Goal: Communication & Community: Participate in discussion

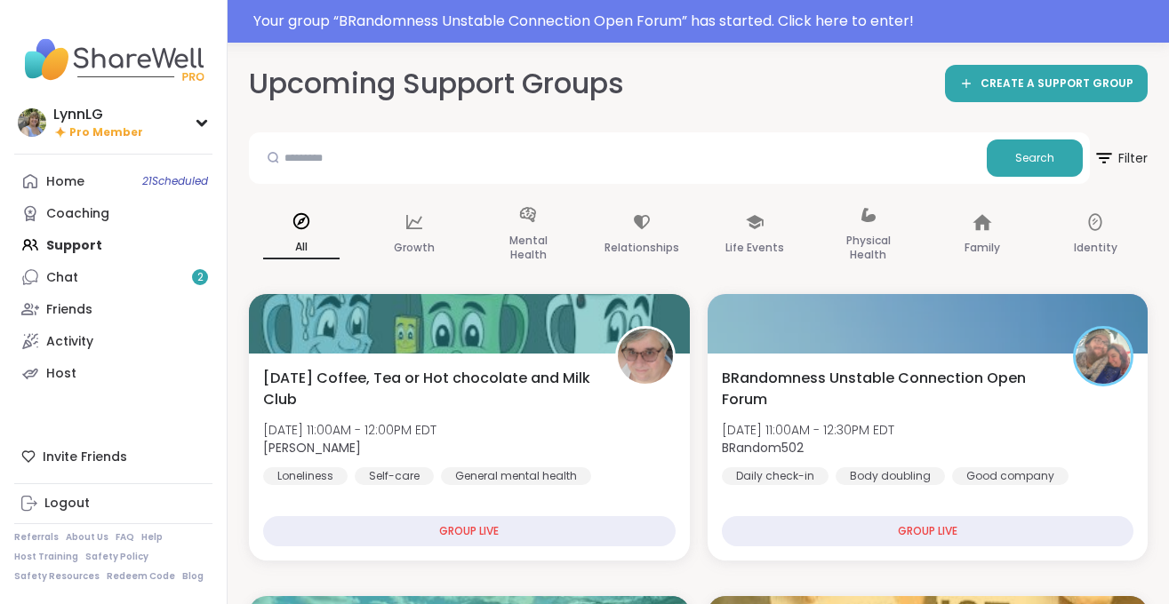
click at [810, 19] on div "Your group “ BRandomness Unstable Connection Open Forum ” has started. Click he…" at bounding box center [705, 21] width 905 height 21
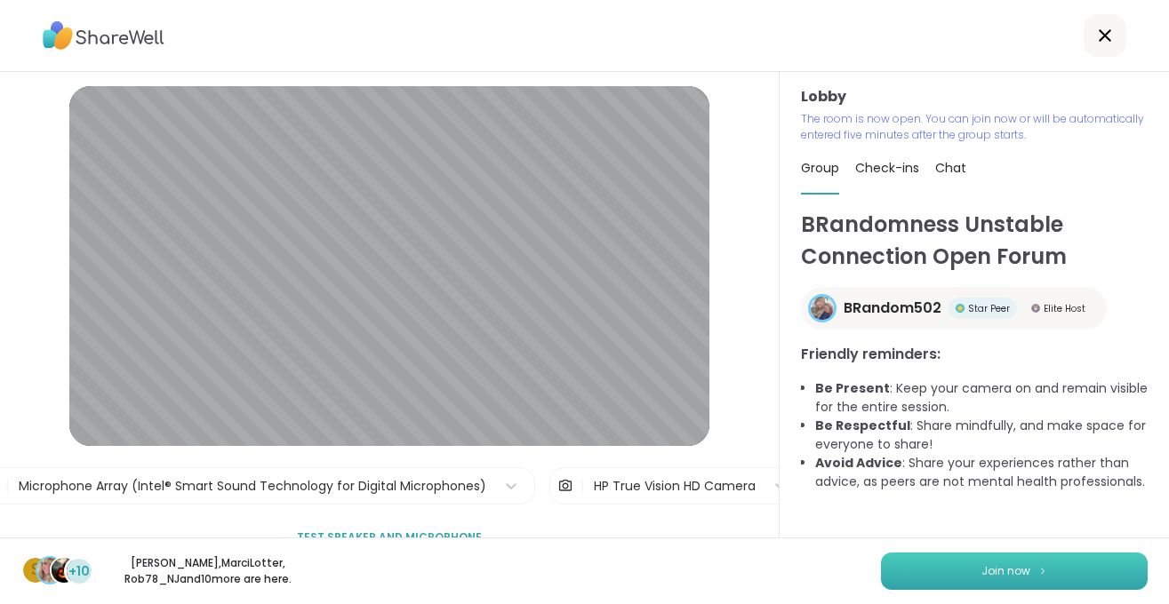
click at [992, 569] on span "Join now" at bounding box center [1005, 572] width 49 height 16
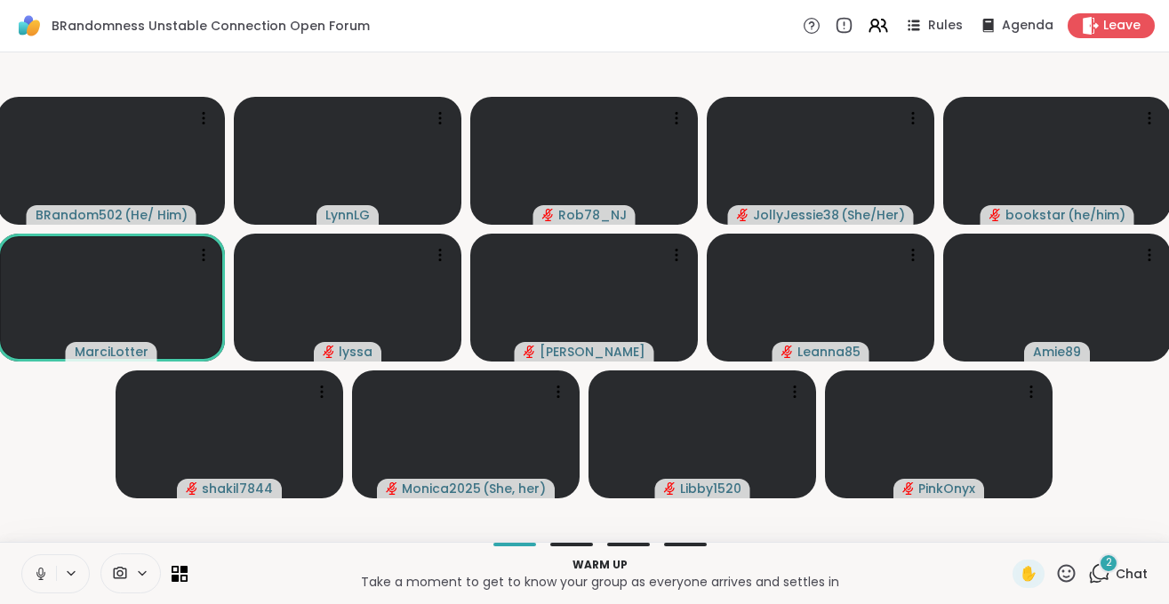
click at [41, 584] on button at bounding box center [39, 574] width 34 height 37
click at [1136, 566] on span "Chat" at bounding box center [1132, 574] width 32 height 18
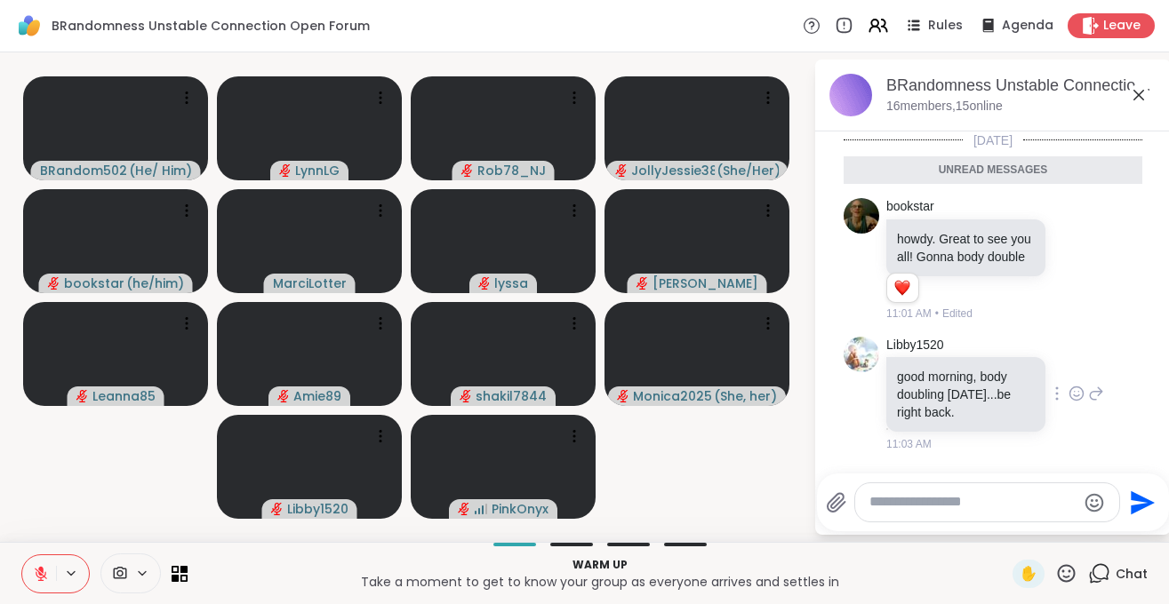
scroll to position [22, 0]
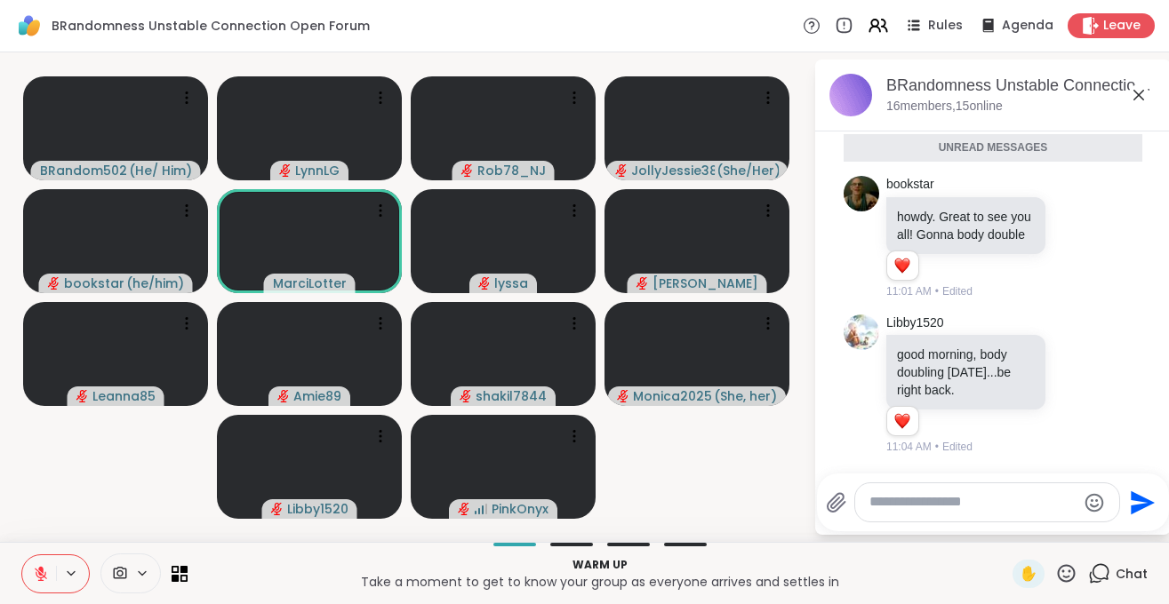
click at [951, 502] on textarea "Type your message" at bounding box center [972, 502] width 207 height 19
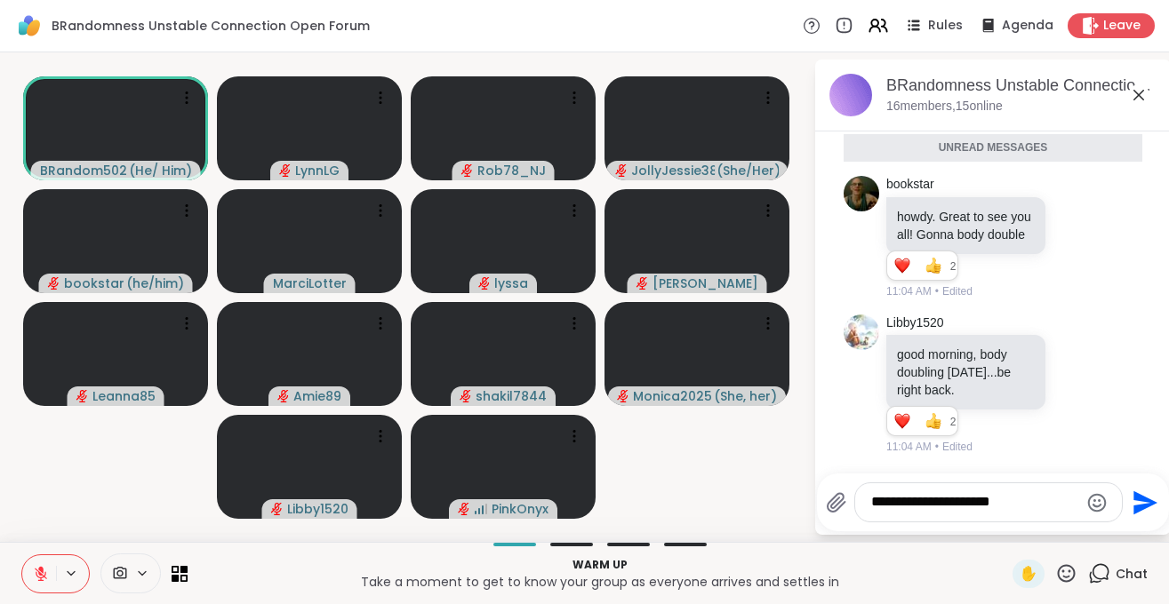
click at [39, 571] on icon at bounding box center [41, 574] width 16 height 16
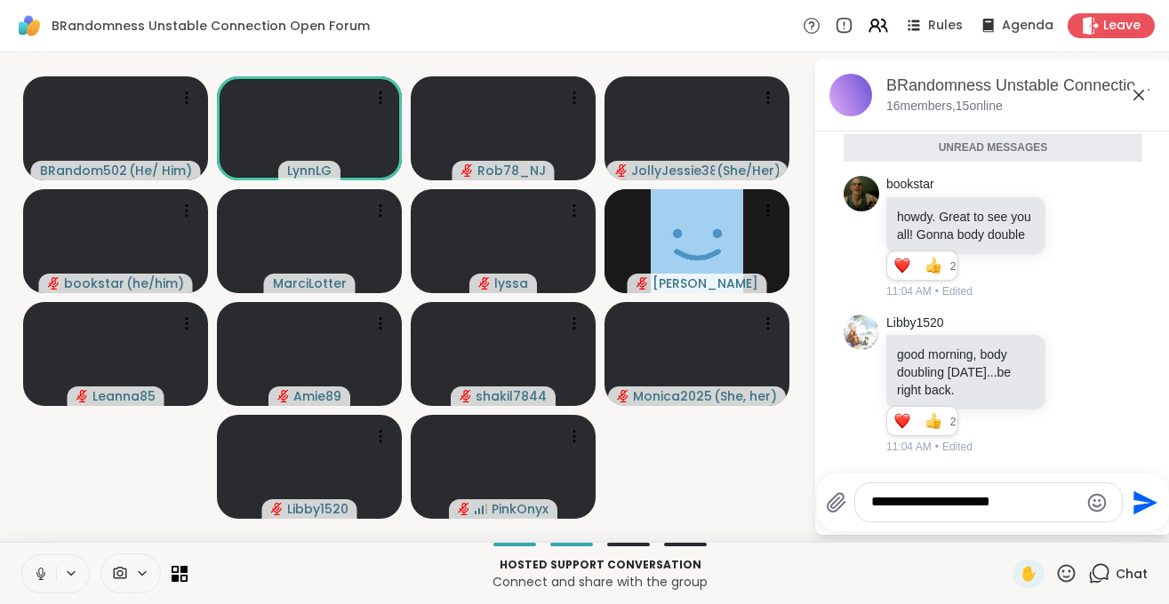
click at [43, 582] on button at bounding box center [39, 574] width 34 height 37
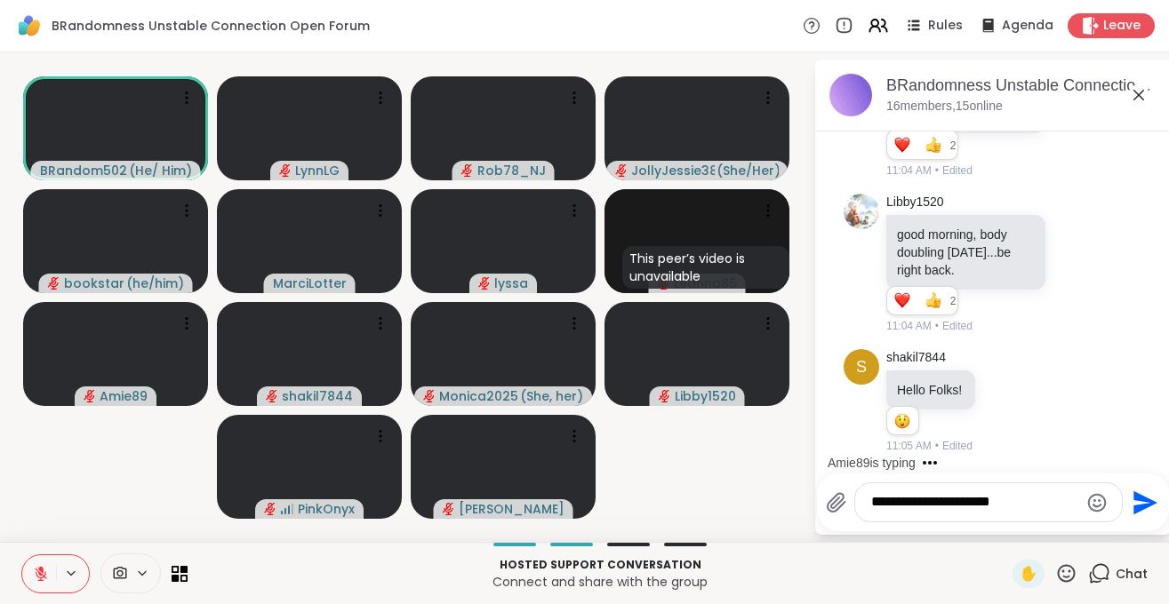
scroll to position [195, 0]
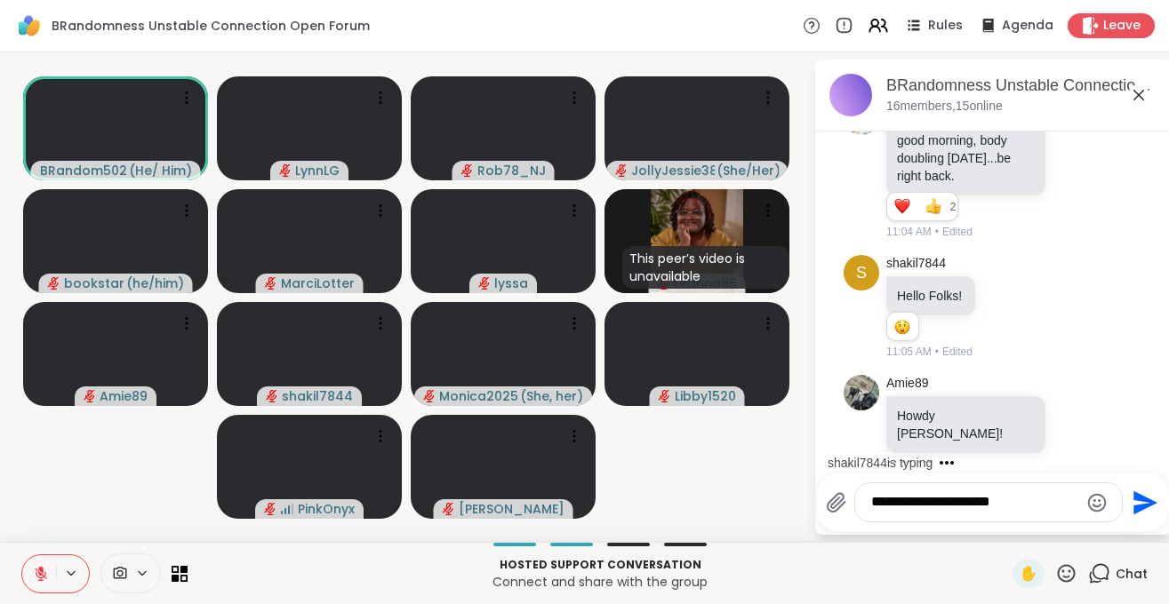
click at [1045, 506] on textarea "**********" at bounding box center [974, 502] width 207 height 19
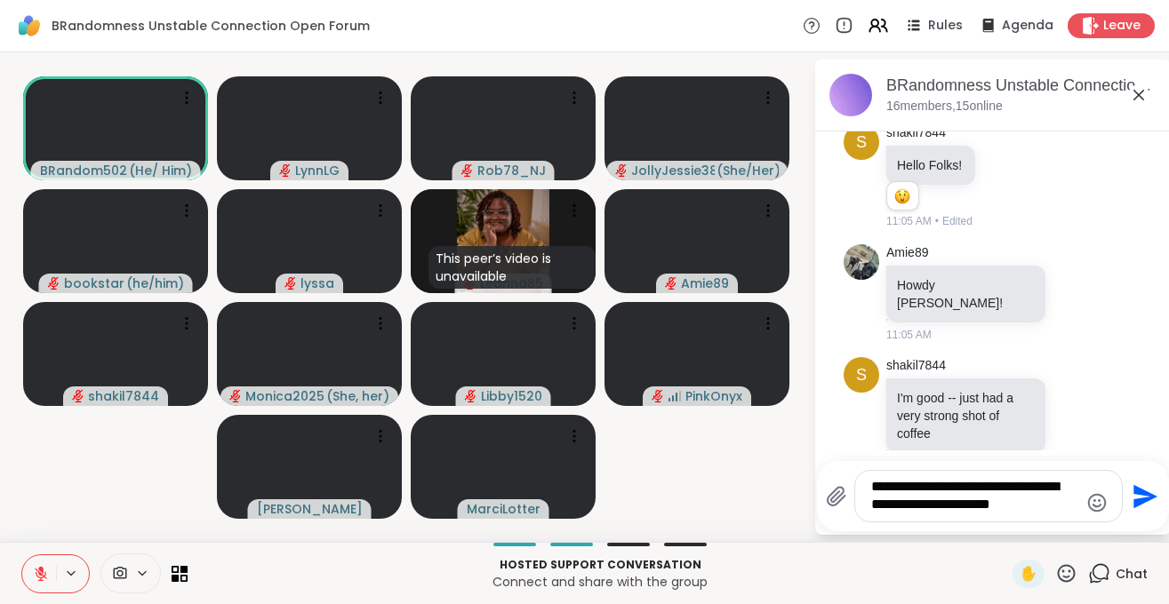
click at [1093, 498] on icon "Emoji picker" at bounding box center [1096, 502] width 21 height 21
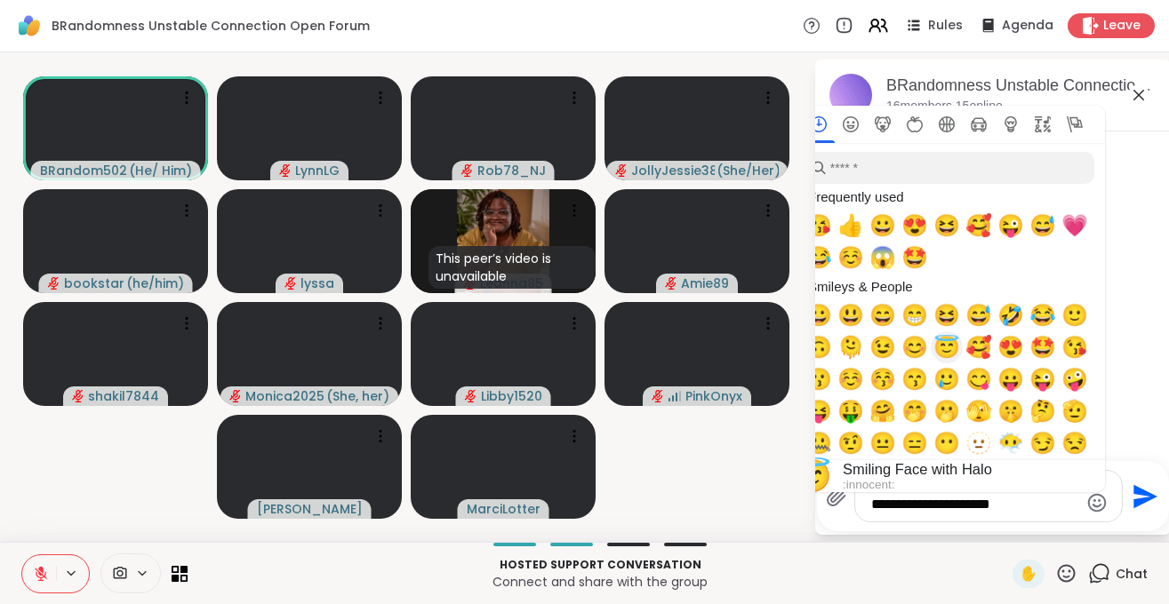
click at [948, 352] on span "😇" at bounding box center [946, 347] width 27 height 25
type textarea "**********"
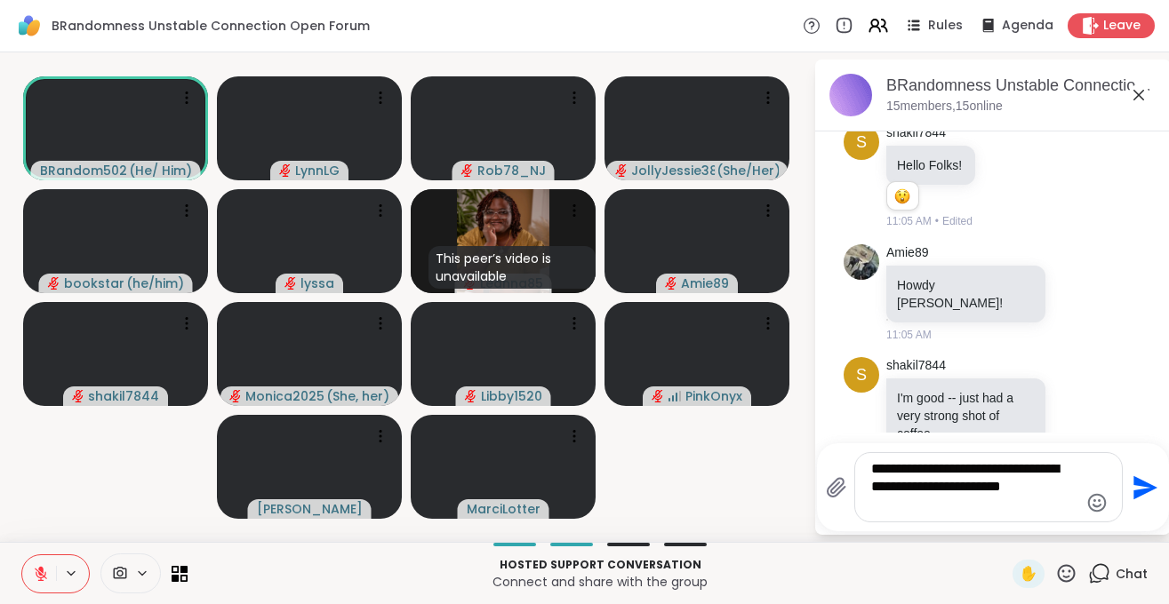
click at [1144, 489] on icon "Send" at bounding box center [1145, 488] width 24 height 24
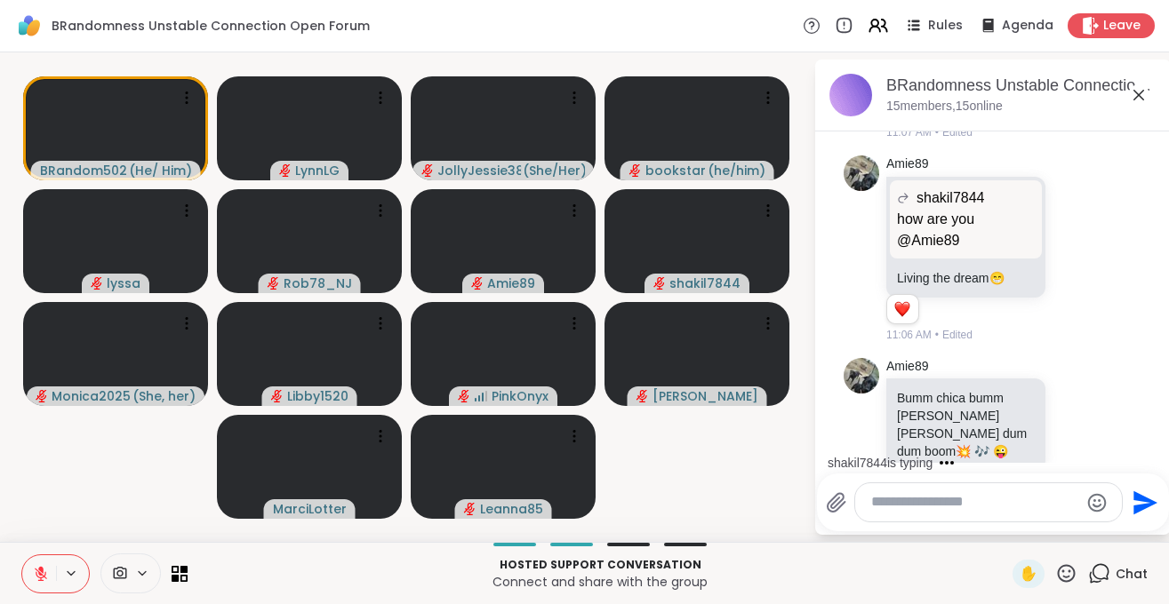
scroll to position [1434, 0]
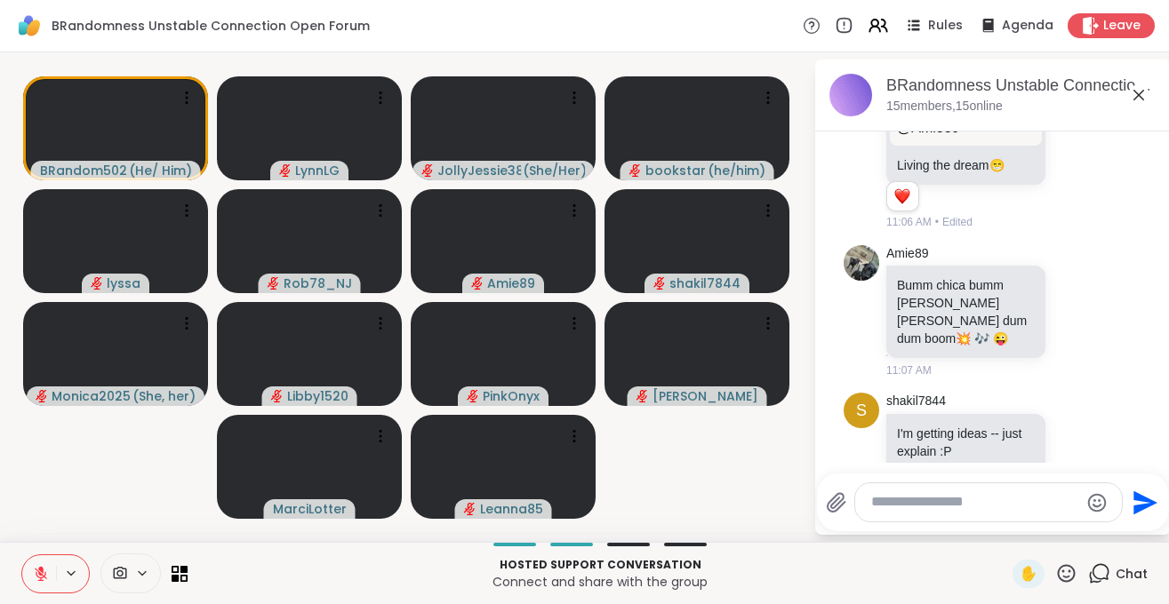
click at [1031, 510] on textarea "Type your message" at bounding box center [974, 502] width 207 height 19
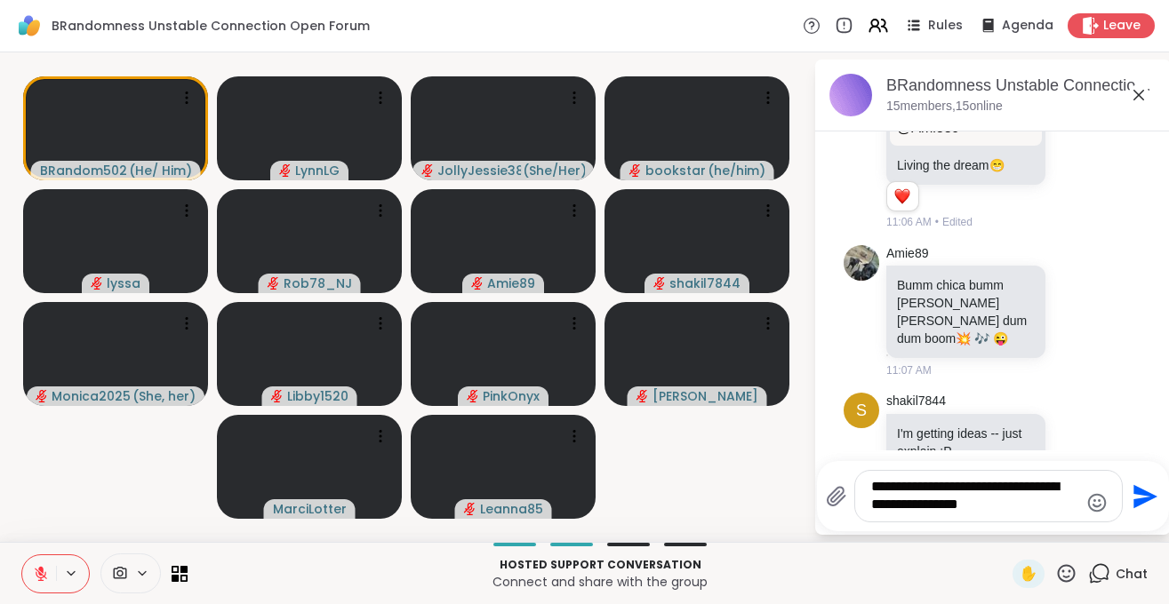
click at [1089, 494] on icon "Emoji picker" at bounding box center [1096, 502] width 21 height 21
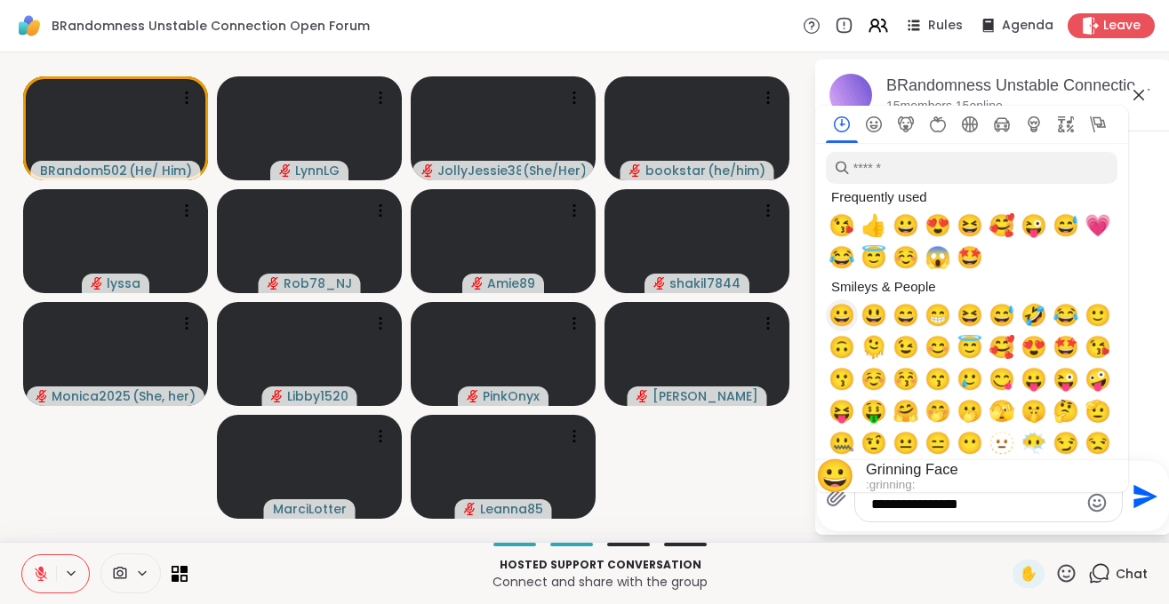
click at [845, 325] on span "😀" at bounding box center [841, 315] width 27 height 25
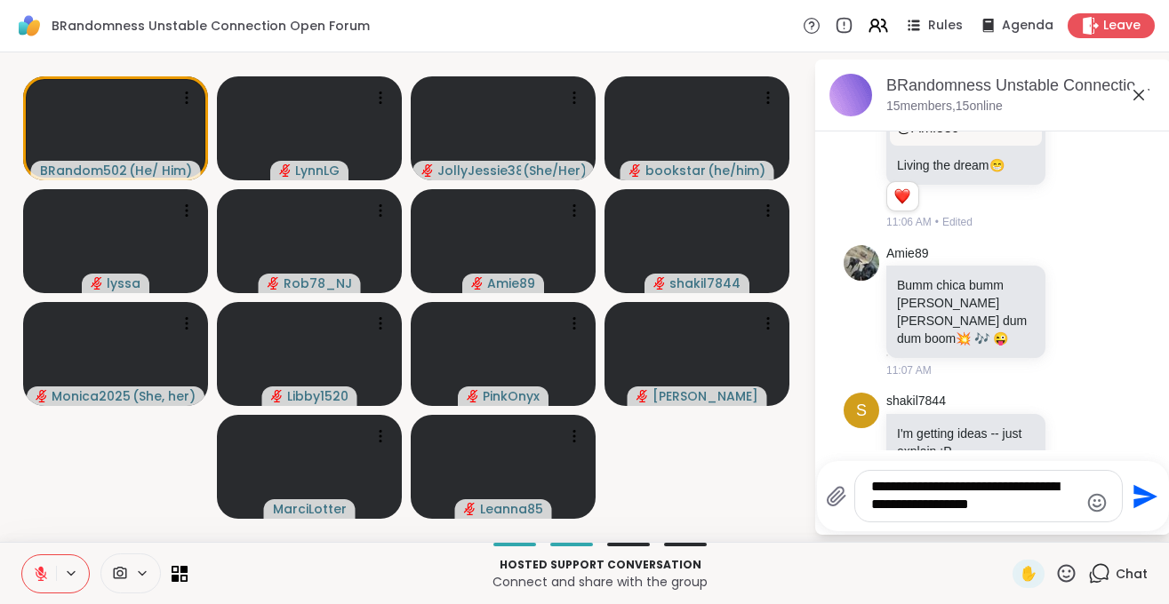
click at [796, 572] on p "Hosted support conversation" at bounding box center [600, 565] width 804 height 16
click at [878, 489] on textarea "**********" at bounding box center [974, 496] width 207 height 36
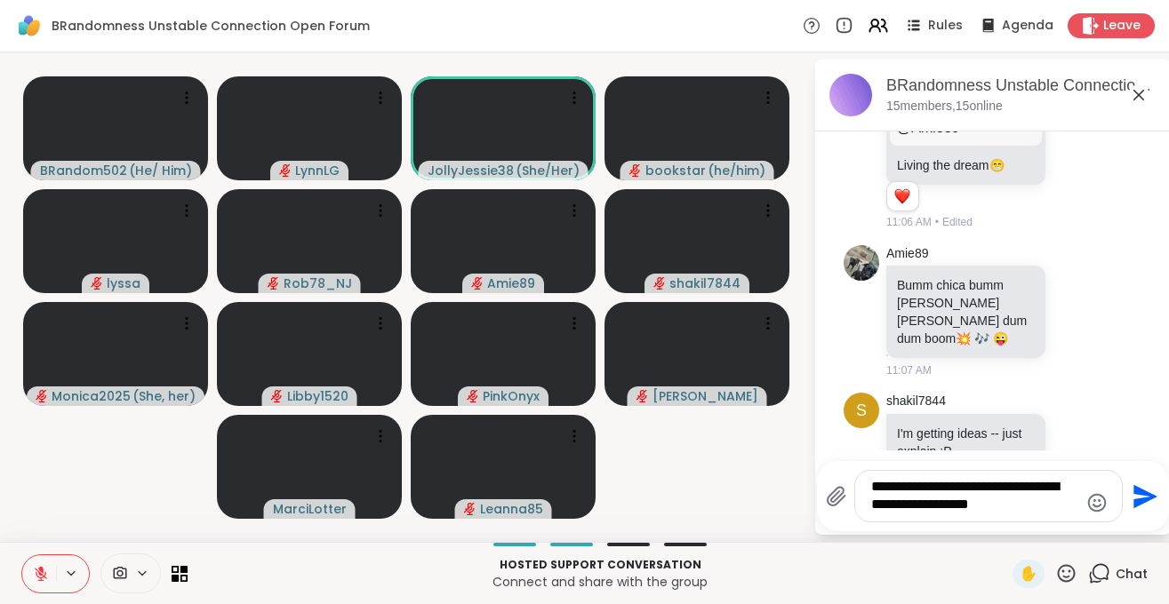
click at [868, 491] on div "**********" at bounding box center [988, 496] width 267 height 51
click at [866, 487] on div "**********" at bounding box center [988, 496] width 267 height 51
click at [871, 485] on textarea "**********" at bounding box center [974, 496] width 207 height 36
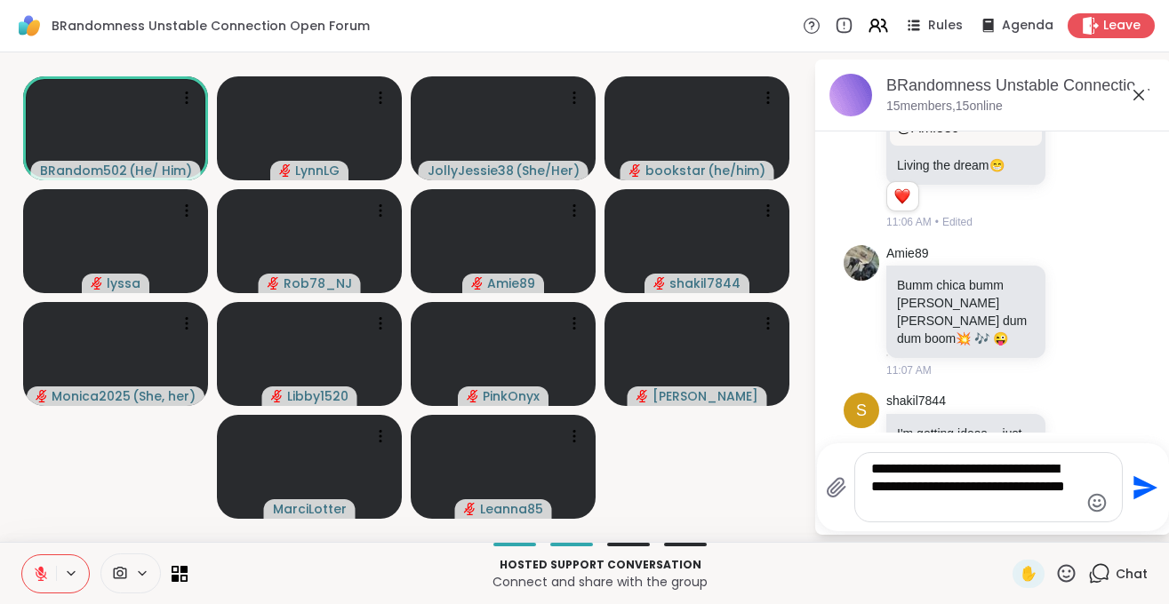
type textarea "**********"
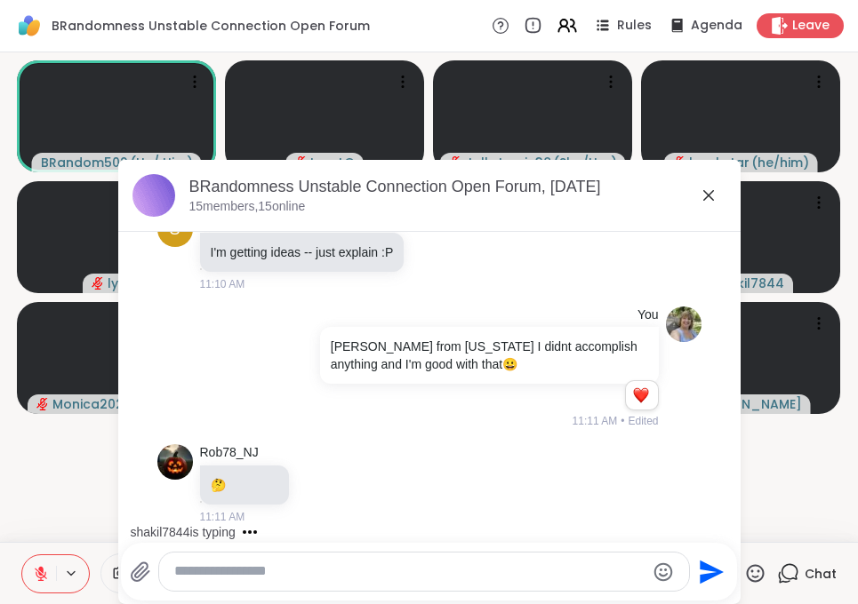
scroll to position [1516, 0]
click at [692, 189] on div "BRandomness Unstable Connection Open Forum, [DATE]" at bounding box center [457, 187] width 537 height 22
click at [700, 191] on icon at bounding box center [708, 195] width 21 height 21
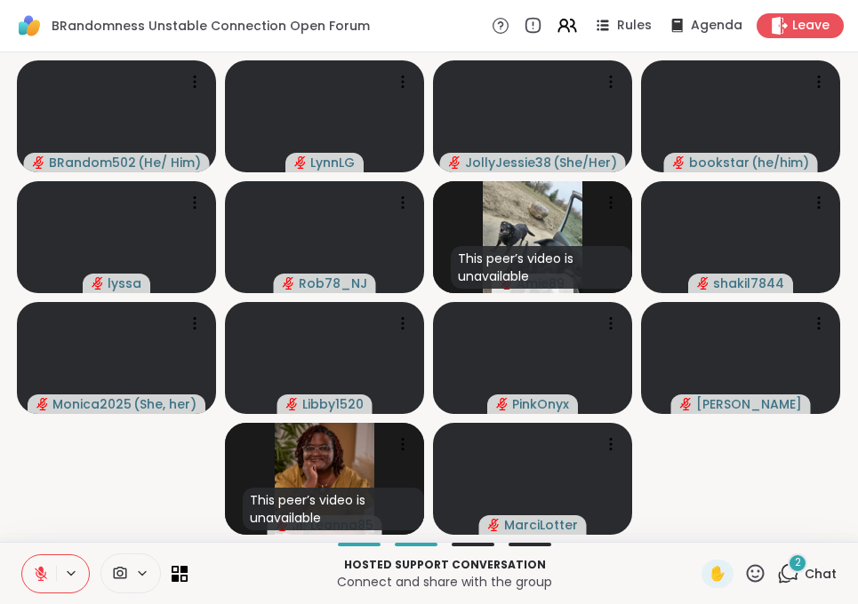
click at [481, 576] on p "Connect and share with the group" at bounding box center [444, 582] width 492 height 18
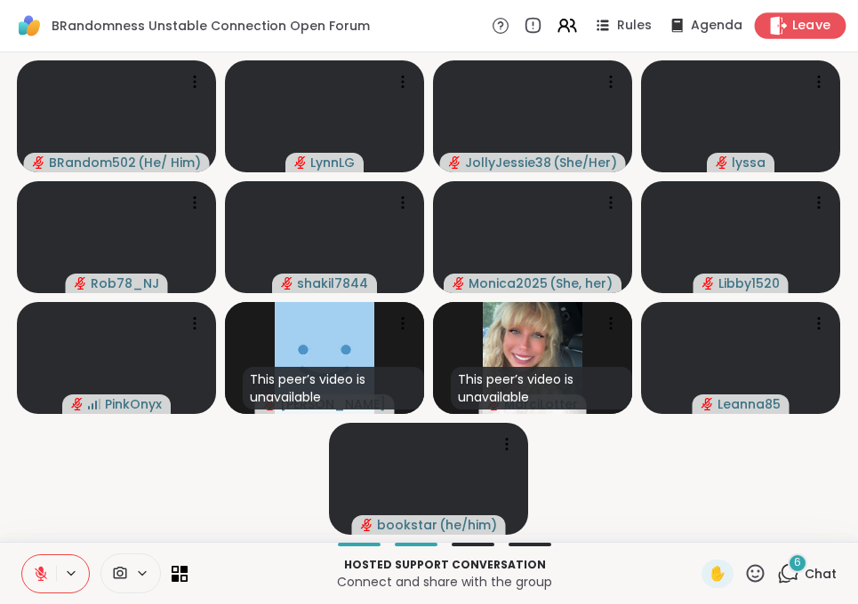
click at [795, 25] on span "Leave" at bounding box center [811, 26] width 39 height 19
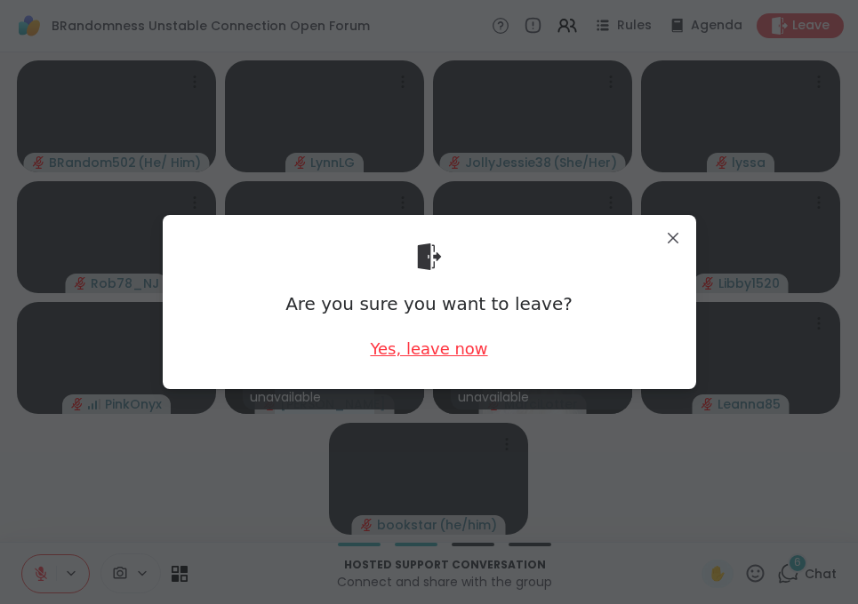
click at [415, 358] on div "Yes, leave now" at bounding box center [428, 349] width 117 height 22
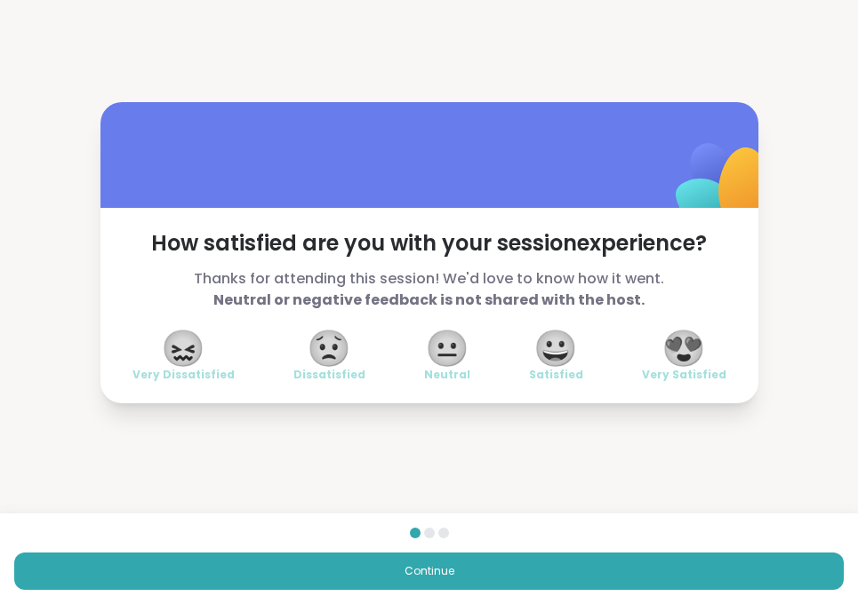
click at [693, 357] on span "😍" at bounding box center [683, 348] width 44 height 32
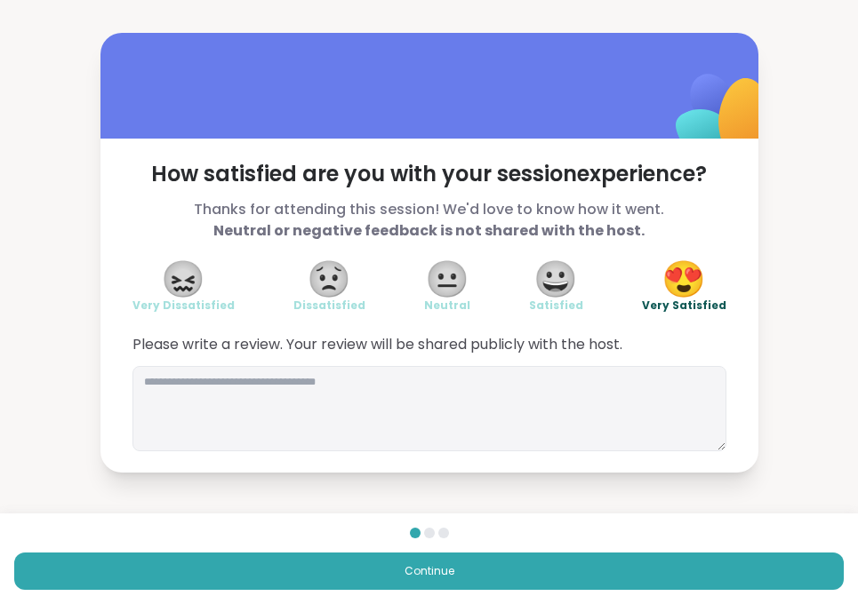
click at [692, 287] on span "😍" at bounding box center [683, 279] width 44 height 32
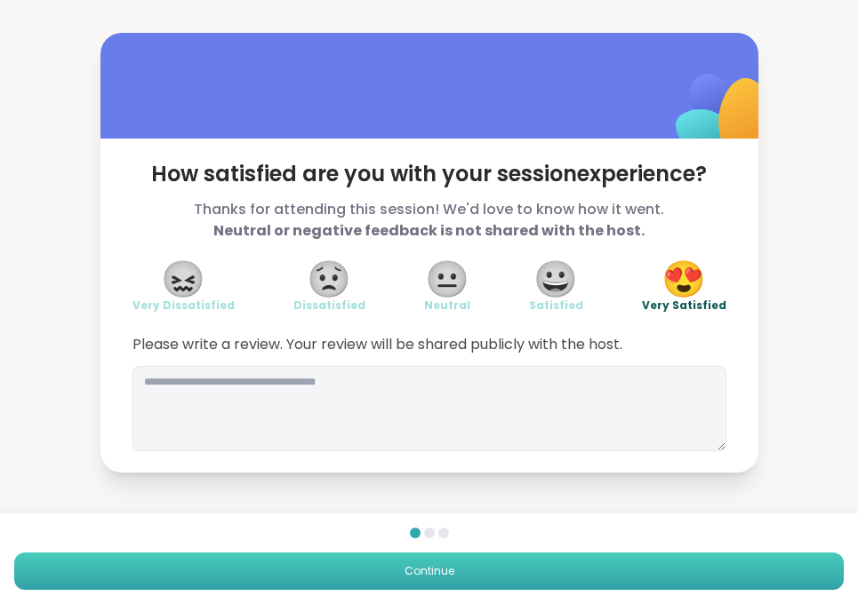
click at [714, 584] on button "Continue" at bounding box center [428, 571] width 829 height 37
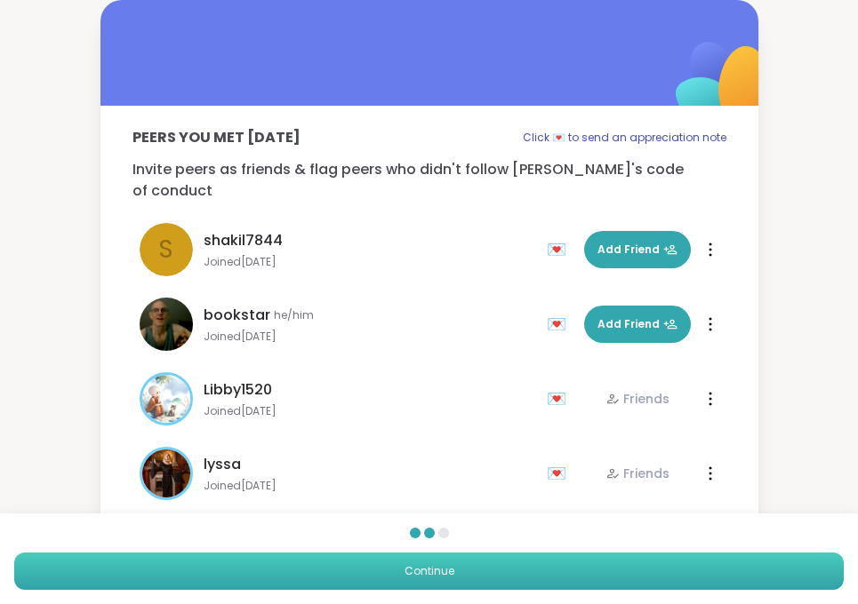
click at [492, 584] on button "Continue" at bounding box center [428, 571] width 829 height 37
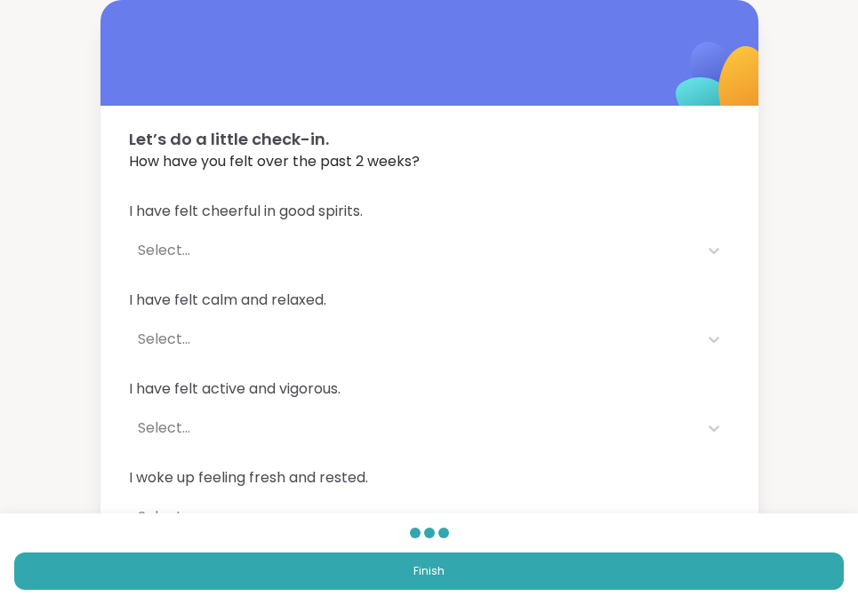
click at [299, 536] on div "Finish" at bounding box center [429, 559] width 858 height 91
click at [52, 166] on div "Let’s do a little check-in. How have you felt over the past 2 weeks? I have fel…" at bounding box center [429, 322] width 858 height 645
click at [406, 124] on div "Let’s do a little check-in. How have you felt over the past 2 weeks? I have fel…" at bounding box center [429, 322] width 858 height 645
